Goal: Task Accomplishment & Management: Manage account settings

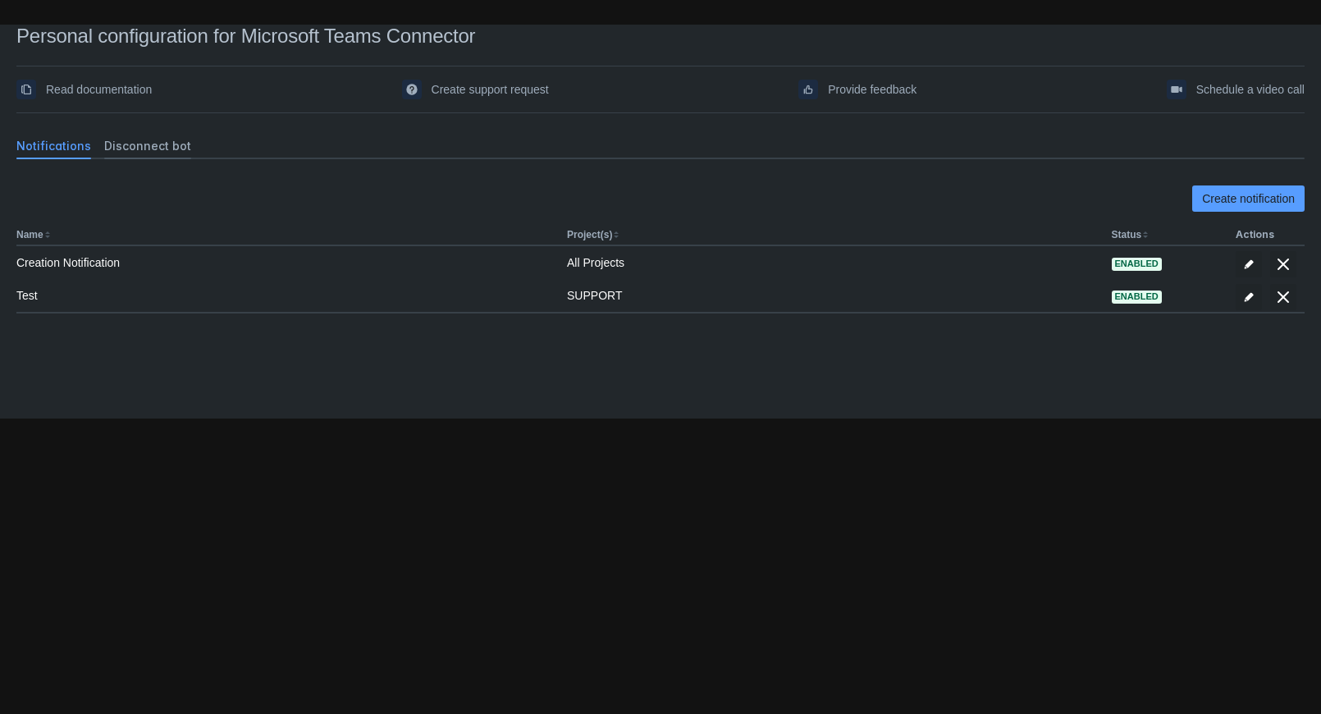
click at [131, 147] on span "Disconnect bot" at bounding box center [147, 146] width 87 height 16
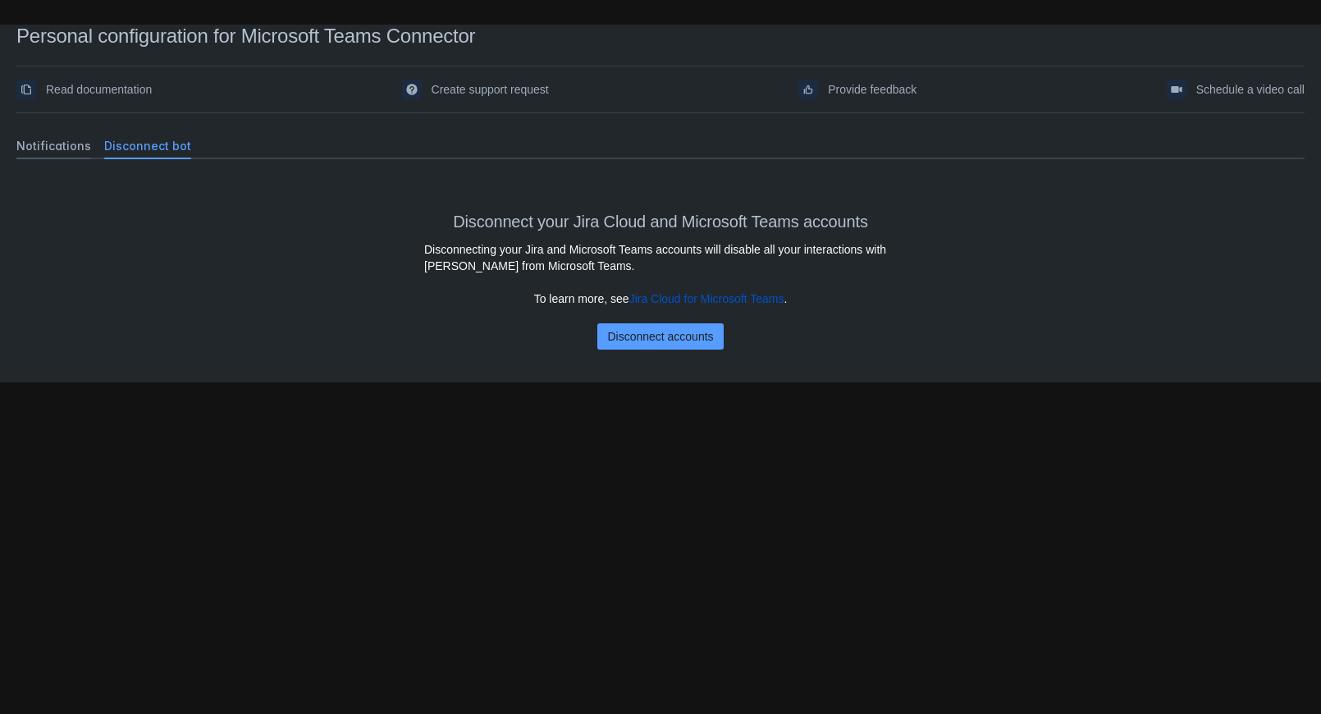
click at [24, 149] on span "Notifications" at bounding box center [53, 146] width 75 height 16
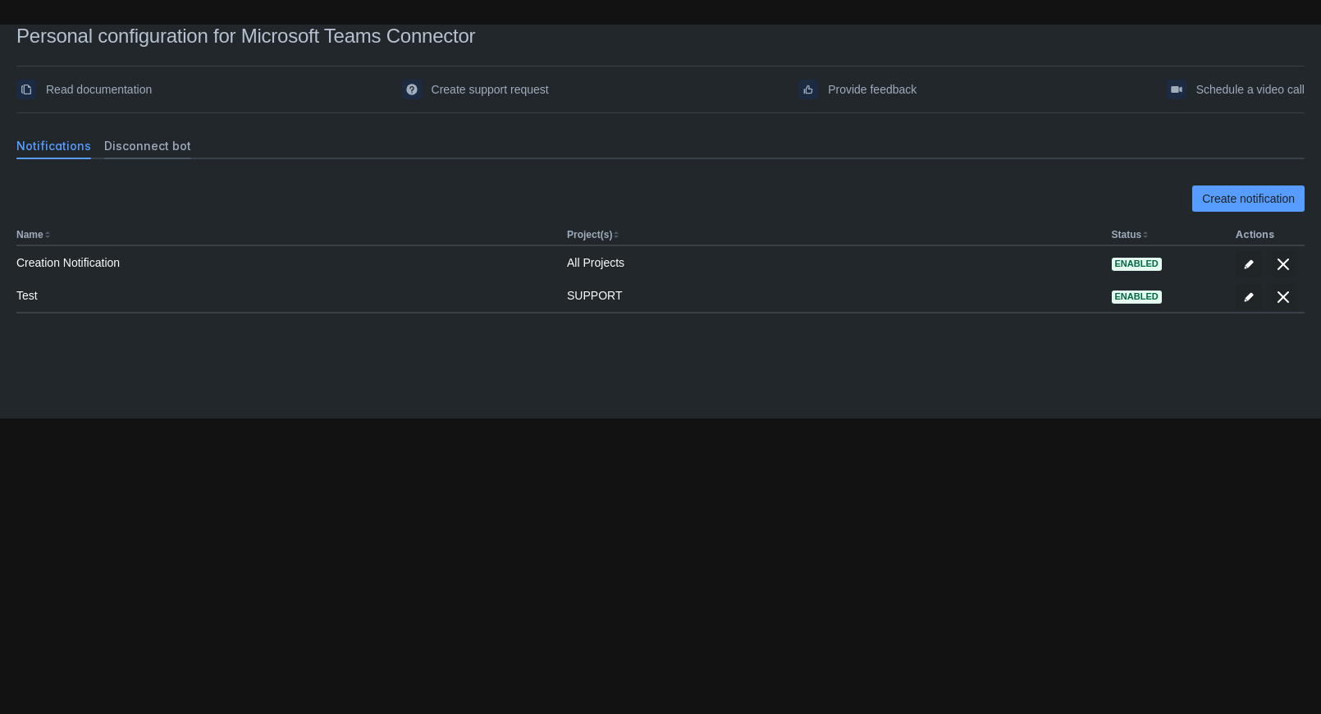
click at [115, 137] on div "Disconnect bot" at bounding box center [148, 146] width 100 height 26
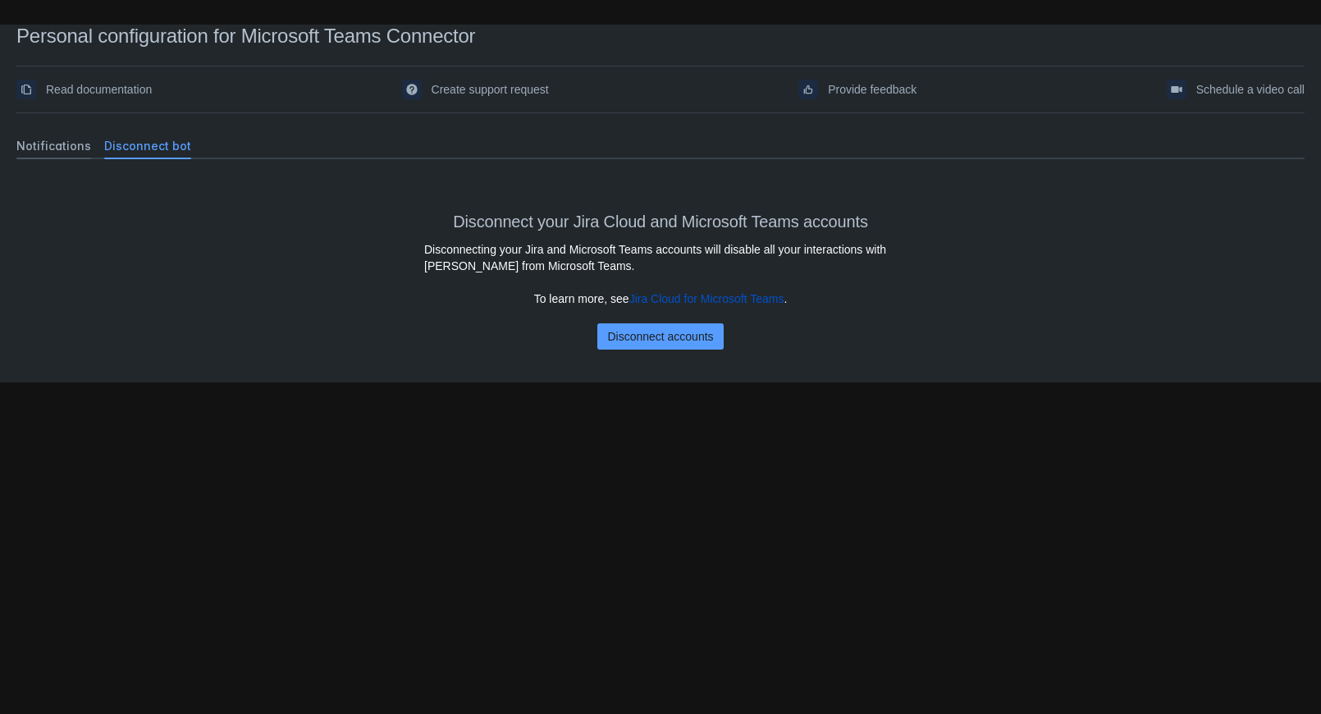
click at [57, 152] on span "Notifications" at bounding box center [53, 146] width 75 height 16
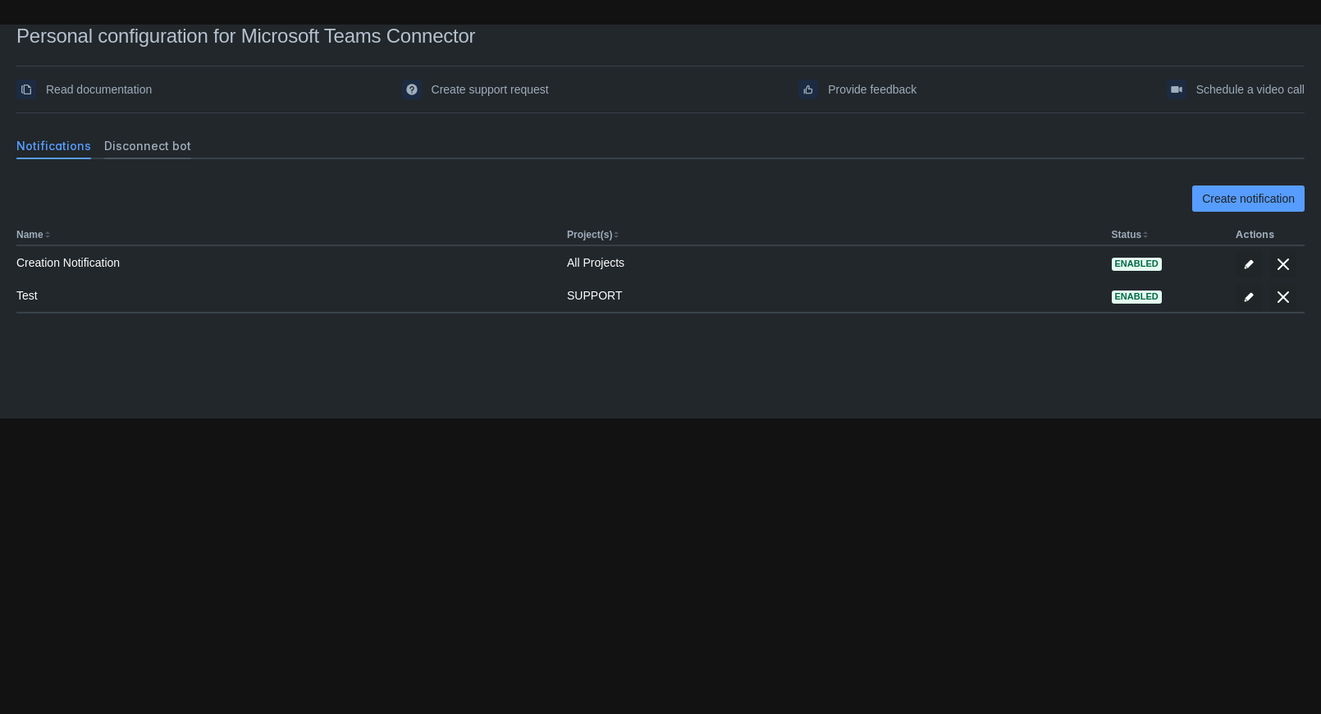
click at [181, 150] on span "Disconnect bot" at bounding box center [147, 146] width 87 height 16
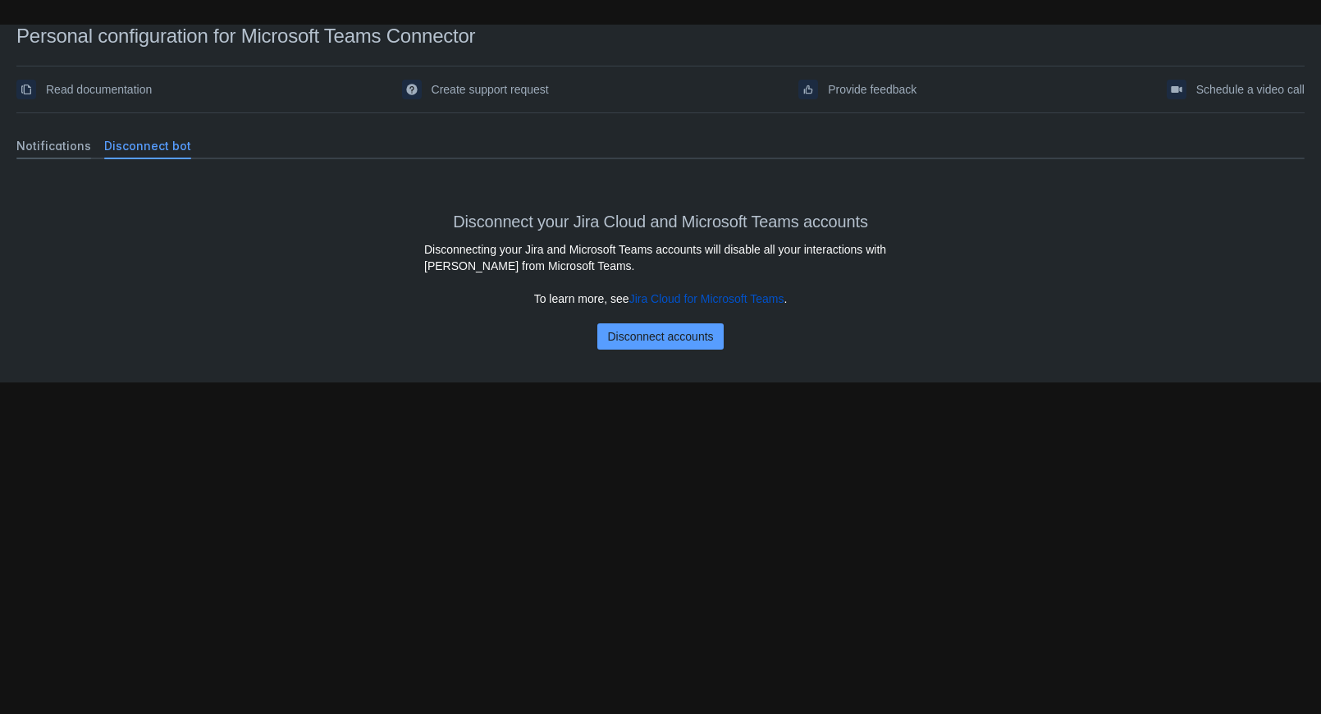
click at [37, 145] on span "Notifications" at bounding box center [53, 146] width 75 height 16
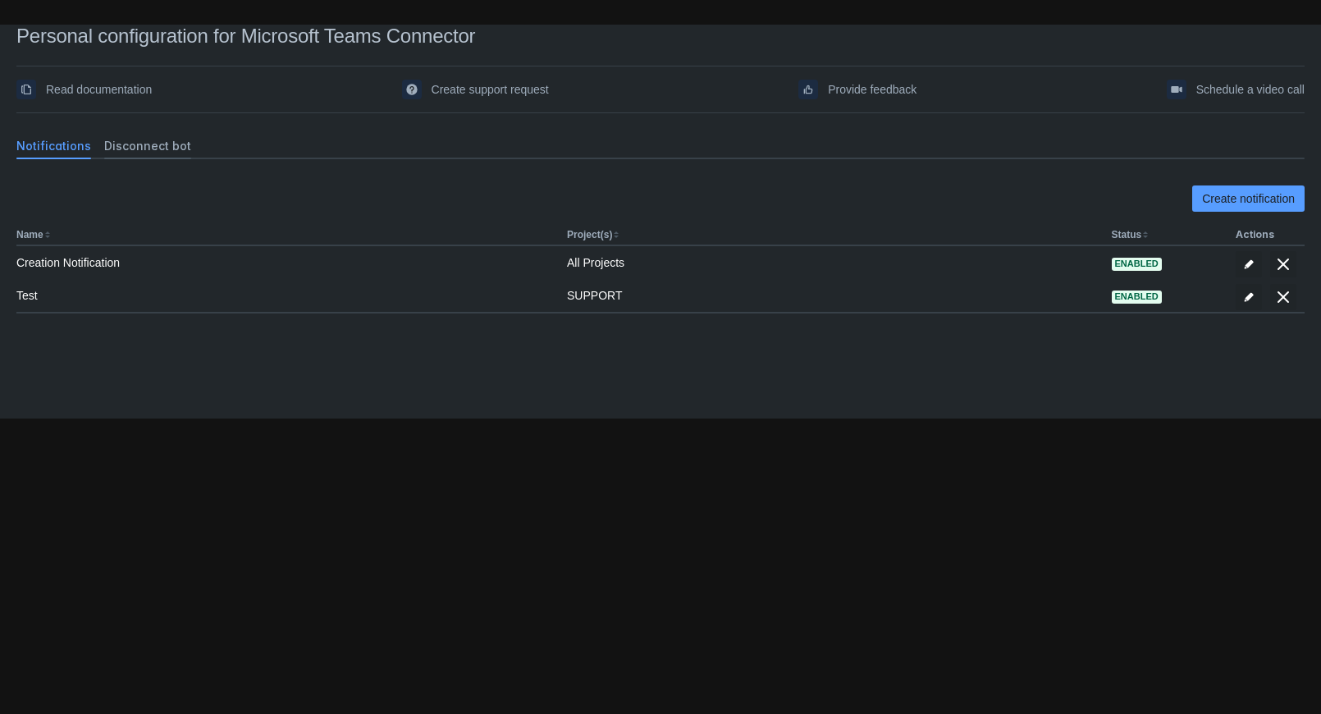
click at [149, 150] on span "Disconnect bot" at bounding box center [147, 146] width 87 height 16
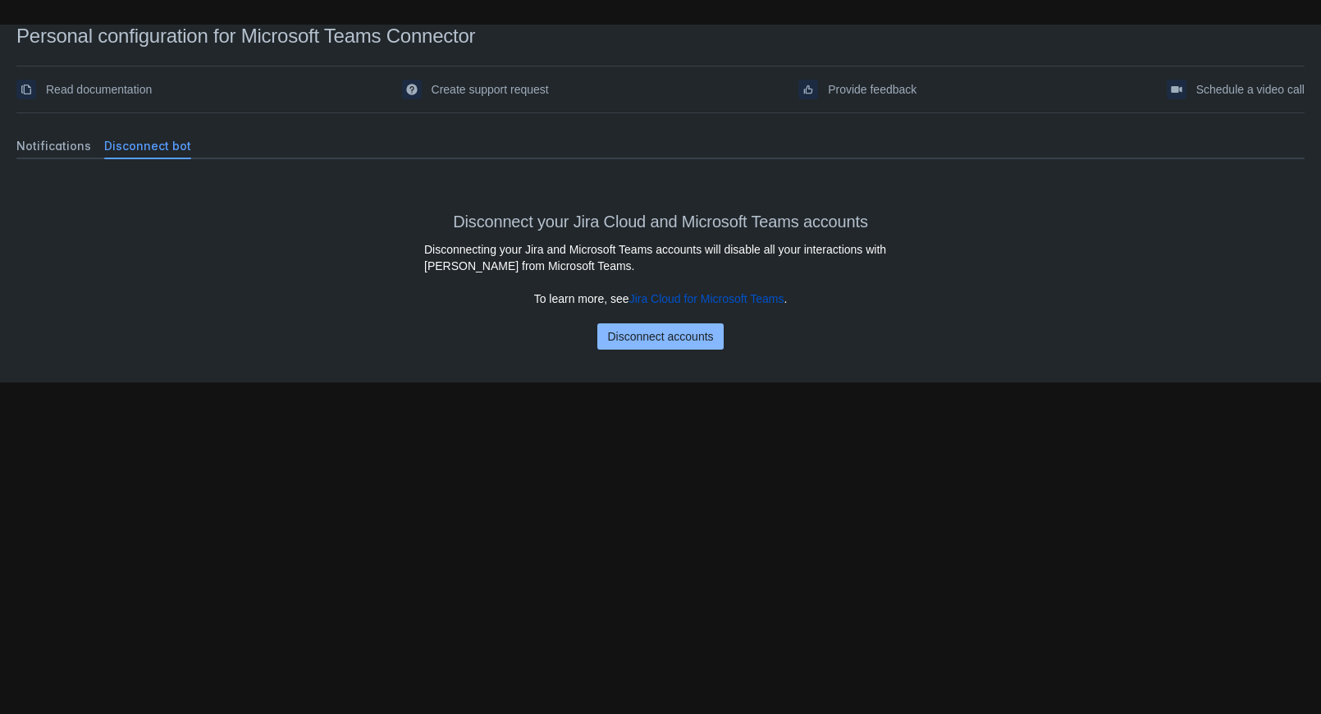
click at [655, 341] on span "Disconnect accounts" at bounding box center [660, 336] width 106 height 26
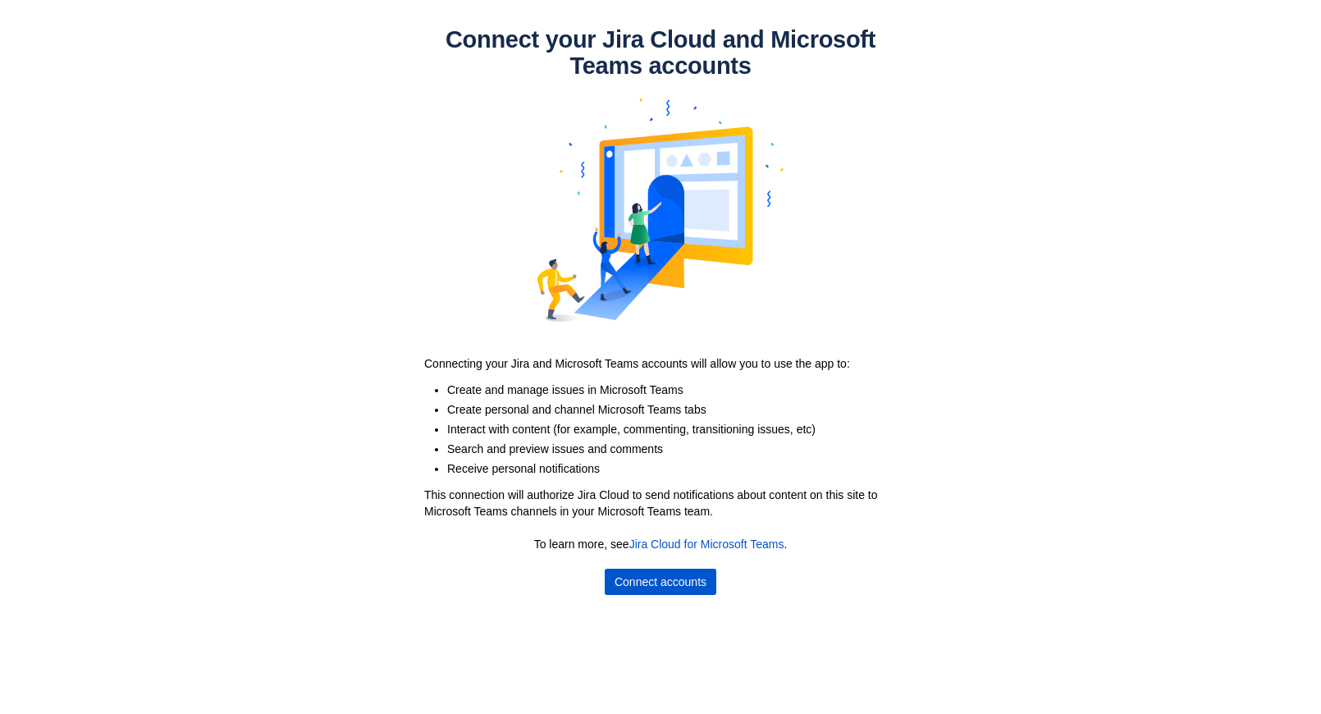
click at [695, 579] on span "Connect accounts" at bounding box center [661, 582] width 92 height 26
